Goal: Task Accomplishment & Management: Complete application form

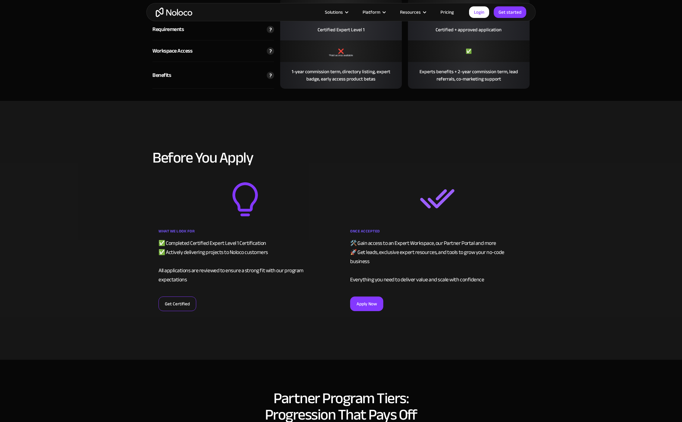
click at [187, 301] on link "Get Certified" at bounding box center [177, 304] width 38 height 15
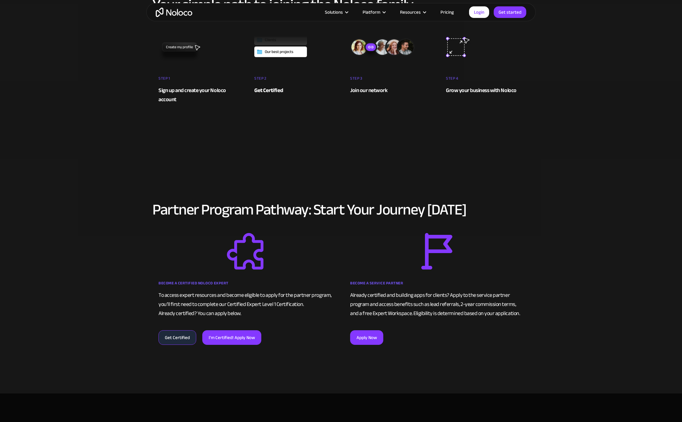
scroll to position [9, 0]
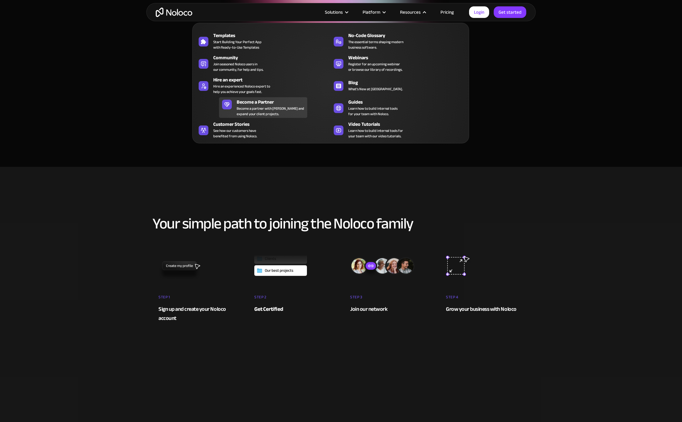
click at [299, 105] on link "Become a Partner Become a partner with Noloco and expand your client projects." at bounding box center [263, 107] width 88 height 21
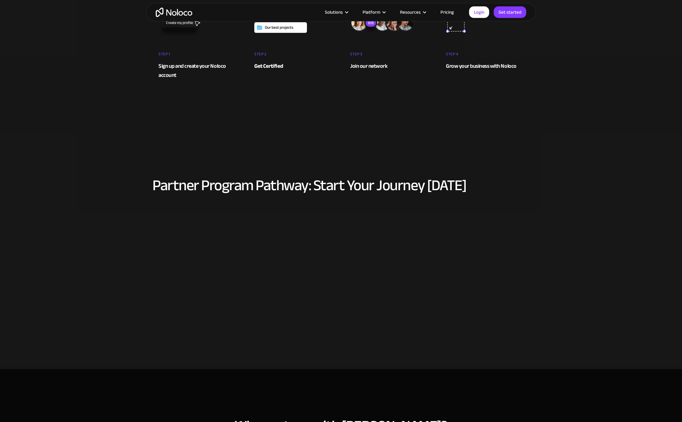
scroll to position [283, 0]
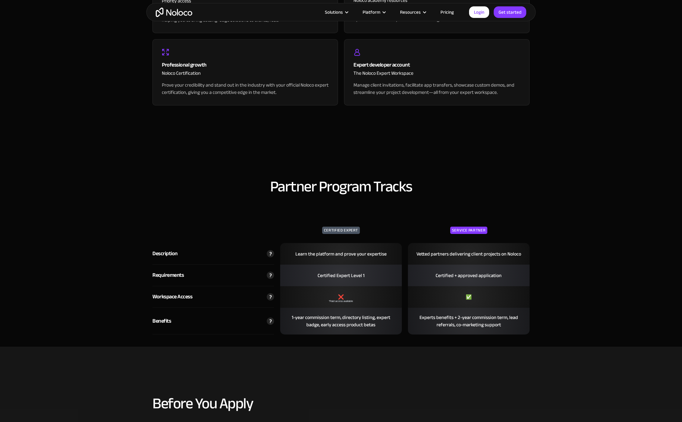
scroll to position [831, 0]
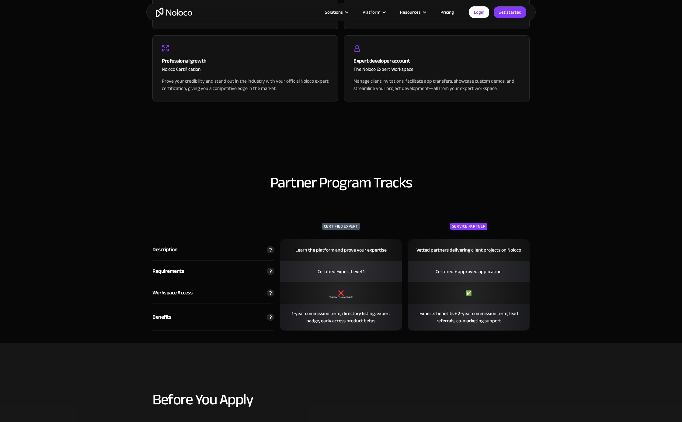
click at [270, 294] on img at bounding box center [270, 292] width 7 height 7
drag, startPoint x: 244, startPoint y: 300, endPoint x: 216, endPoint y: 275, distance: 38.0
click at [216, 280] on div "Certified Expert Service Partner Description Learn the platform and prove your …" at bounding box center [340, 265] width 377 height 131
drag, startPoint x: 230, startPoint y: 247, endPoint x: 228, endPoint y: 239, distance: 8.0
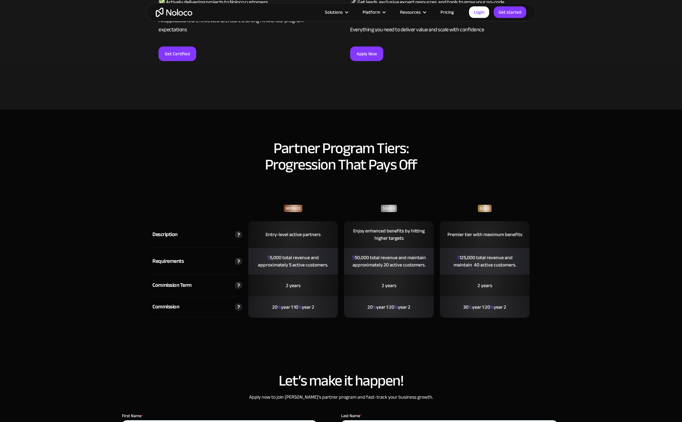
scroll to position [1190, 0]
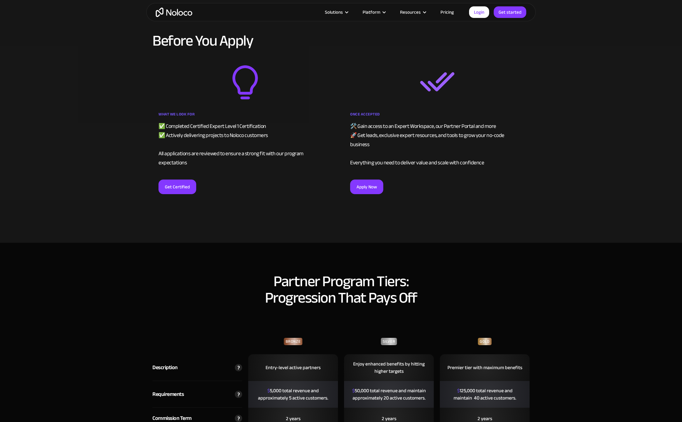
drag, startPoint x: 272, startPoint y: 193, endPoint x: 218, endPoint y: 195, distance: 54.5
drag, startPoint x: 443, startPoint y: 201, endPoint x: 200, endPoint y: 210, distance: 243.1
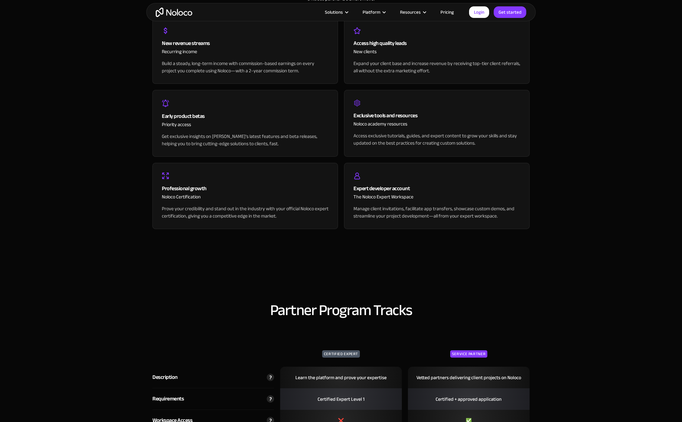
scroll to position [47, 0]
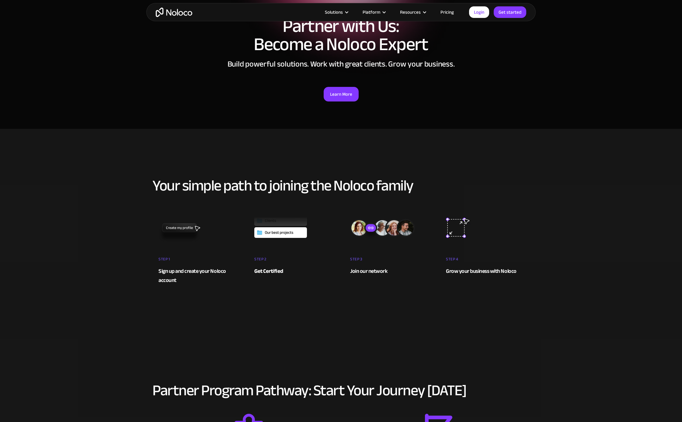
drag, startPoint x: 518, startPoint y: 85, endPoint x: 492, endPoint y: 58, distance: 37.6
click at [492, 58] on div "Partner with Us: Become a Noloco Expert Build powerful solutions. Work with gre…" at bounding box center [340, 59] width 389 height 121
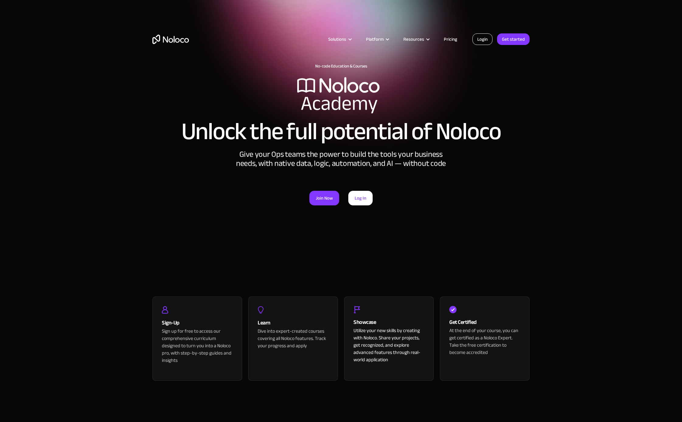
click at [486, 40] on link "Login" at bounding box center [482, 39] width 20 height 12
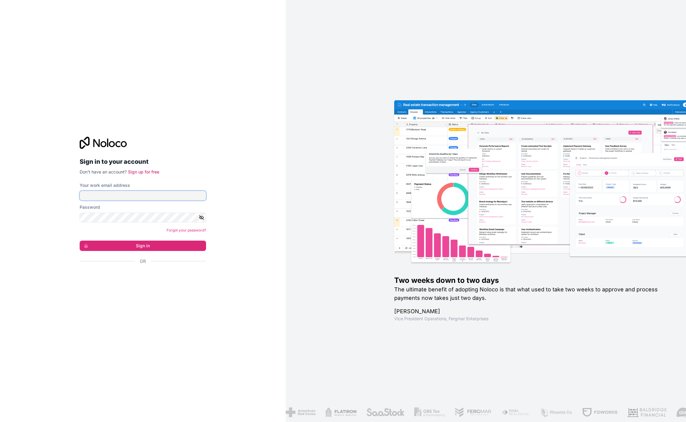
click at [159, 196] on input "Your work email address" at bounding box center [143, 196] width 126 height 10
click at [80, 194] on protonpass-control-6c8f at bounding box center [80, 196] width 0 height 10
click at [191, 245] on button "Sign in" at bounding box center [143, 246] width 126 height 10
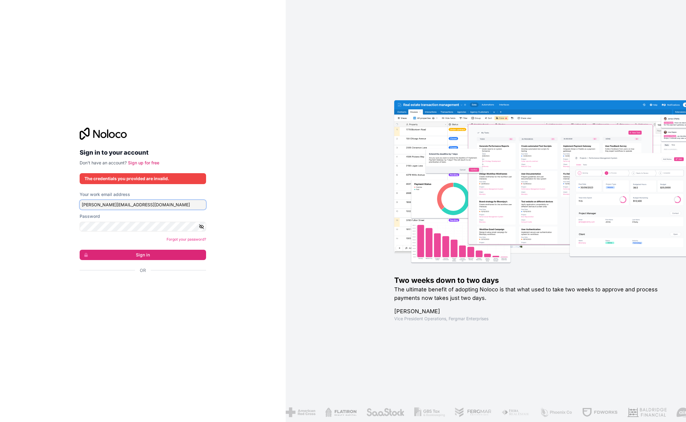
click at [161, 205] on input "jesse@redrockentertainent.com" at bounding box center [143, 205] width 126 height 10
click at [162, 256] on button "Sign in" at bounding box center [143, 255] width 126 height 10
click at [143, 256] on button "Sign in" at bounding box center [143, 255] width 126 height 10
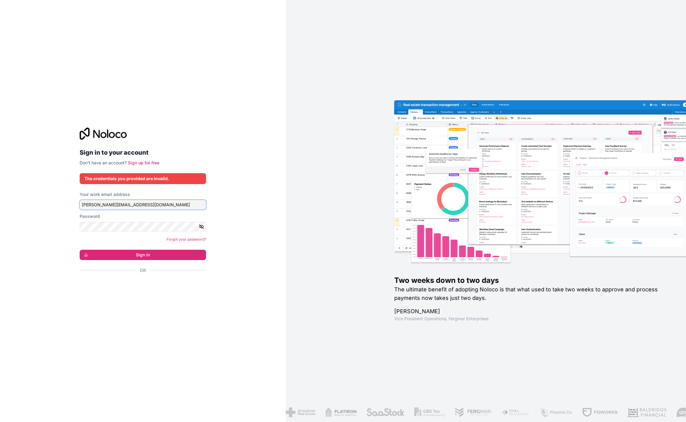
click at [125, 208] on input "jesse@redrockentertainment.com" at bounding box center [143, 205] width 126 height 10
click at [148, 205] on input "jesse@kooy.tech" at bounding box center [143, 205] width 126 height 10
click at [130, 205] on input "jesse@redrockentertainent.com" at bounding box center [143, 205] width 126 height 10
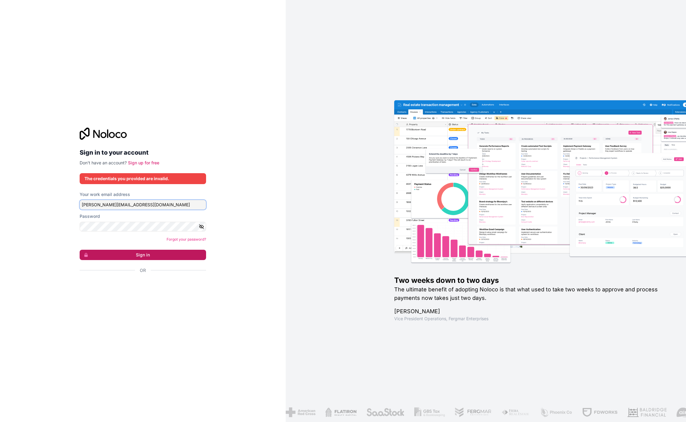
type input "jesse@redrockentertainment.com"
click at [115, 252] on button "Sign in" at bounding box center [143, 255] width 126 height 10
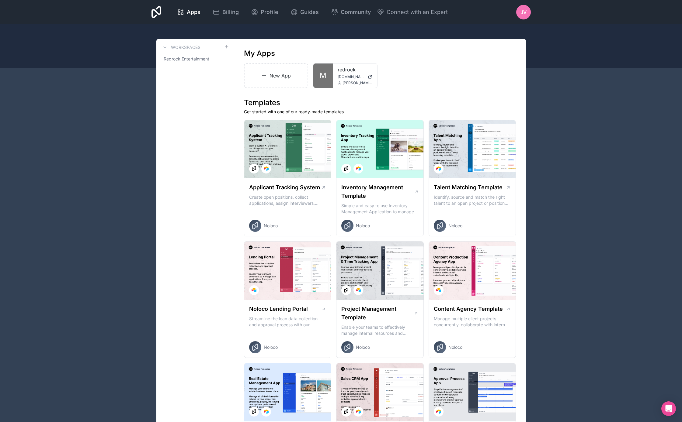
drag, startPoint x: 83, startPoint y: 209, endPoint x: 67, endPoint y: 183, distance: 30.7
click at [262, 13] on span "Profile" at bounding box center [270, 12] width 18 height 9
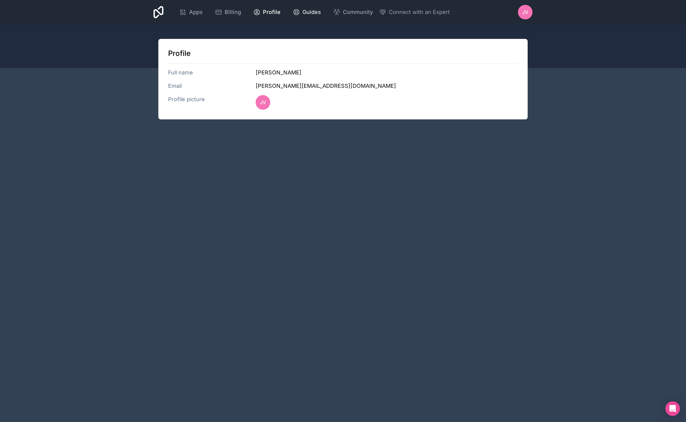
click at [303, 14] on span "Guides" at bounding box center [312, 12] width 19 height 9
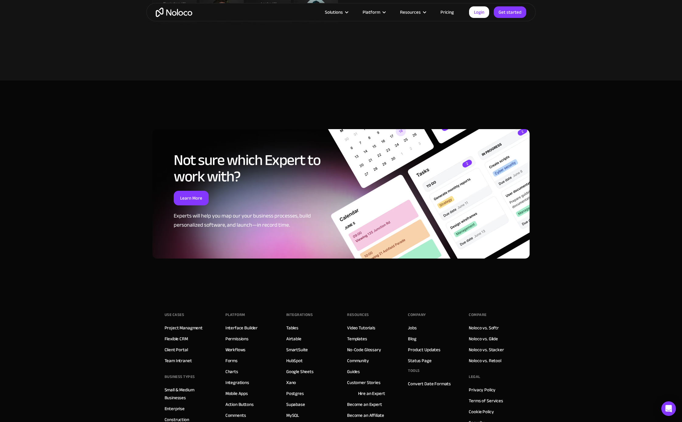
scroll to position [1557, 0]
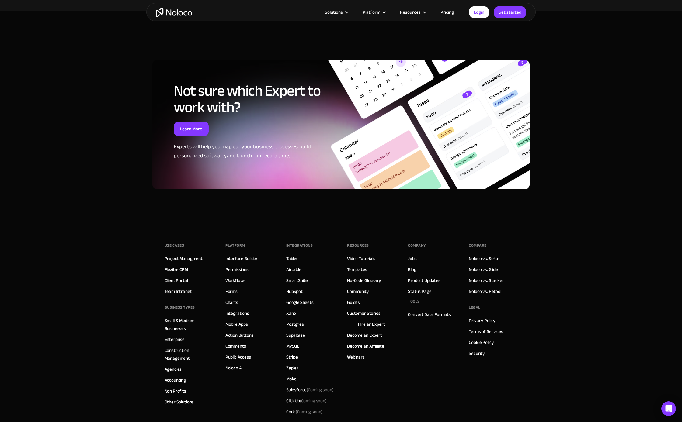
click at [376, 331] on link "Become an Expert" at bounding box center [364, 335] width 35 height 8
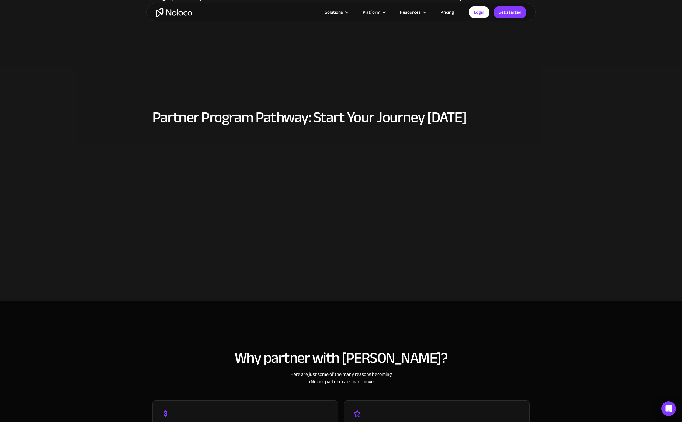
scroll to position [351, 0]
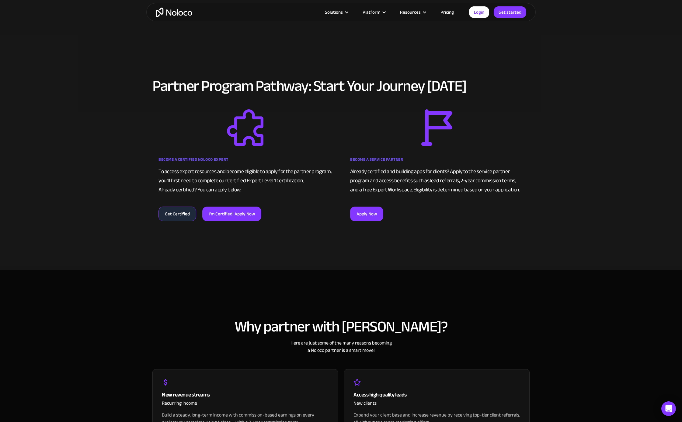
click at [177, 214] on link "Get Certified" at bounding box center [177, 214] width 38 height 15
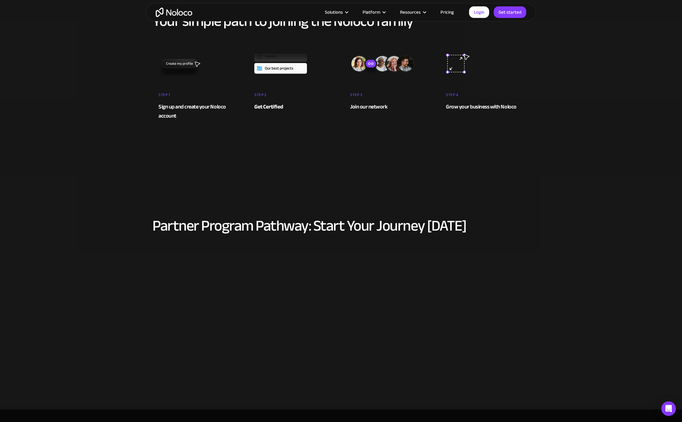
scroll to position [274, 0]
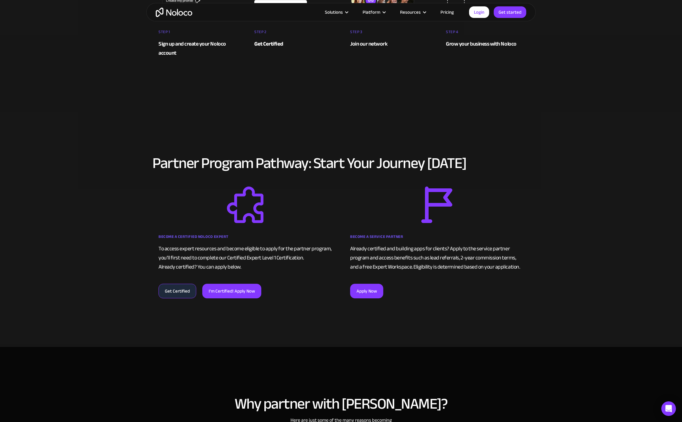
click at [165, 291] on link "Get Certified" at bounding box center [177, 291] width 38 height 15
